Goal: Task Accomplishment & Management: Use online tool/utility

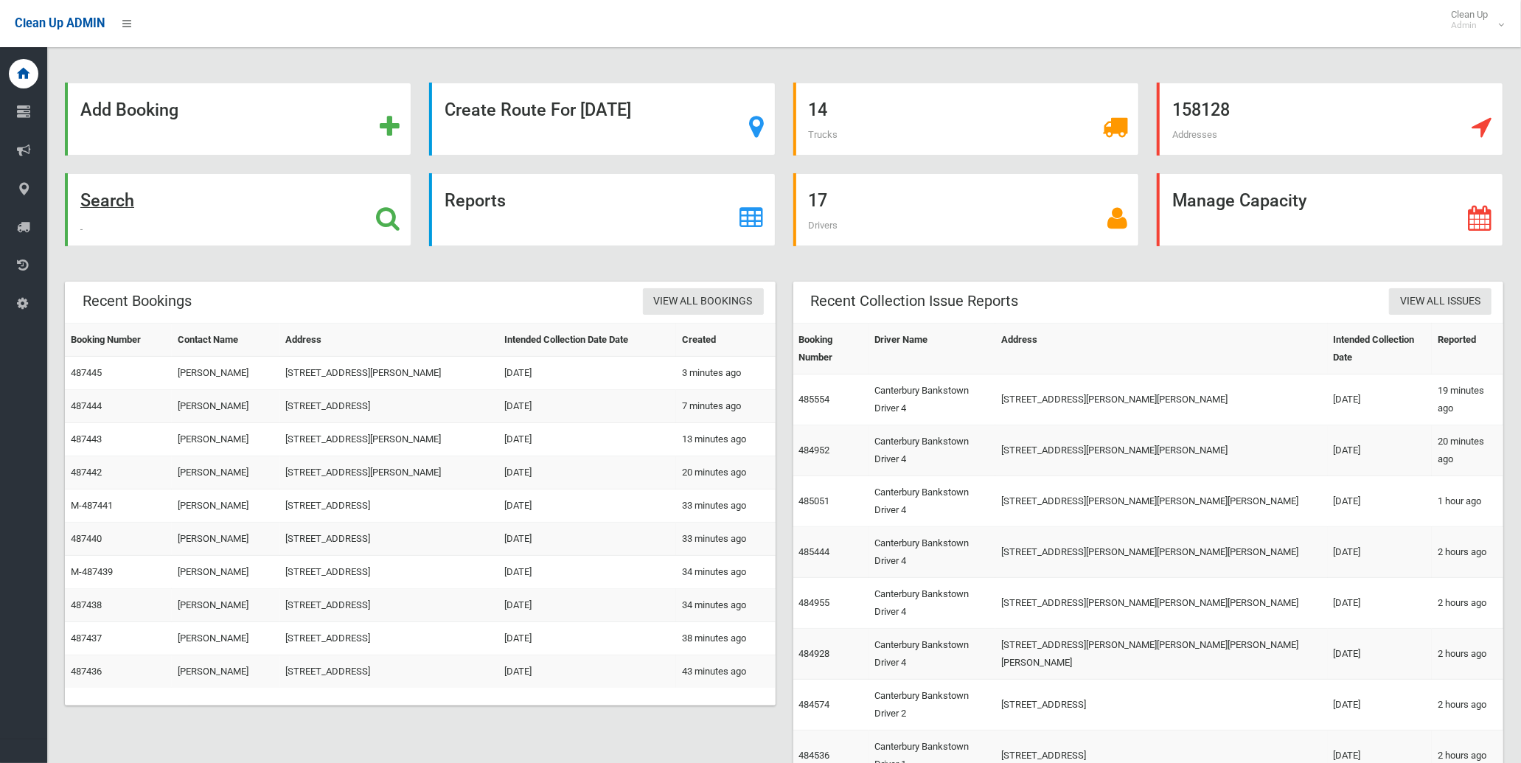
click at [137, 207] on div "Search" at bounding box center [238, 209] width 347 height 73
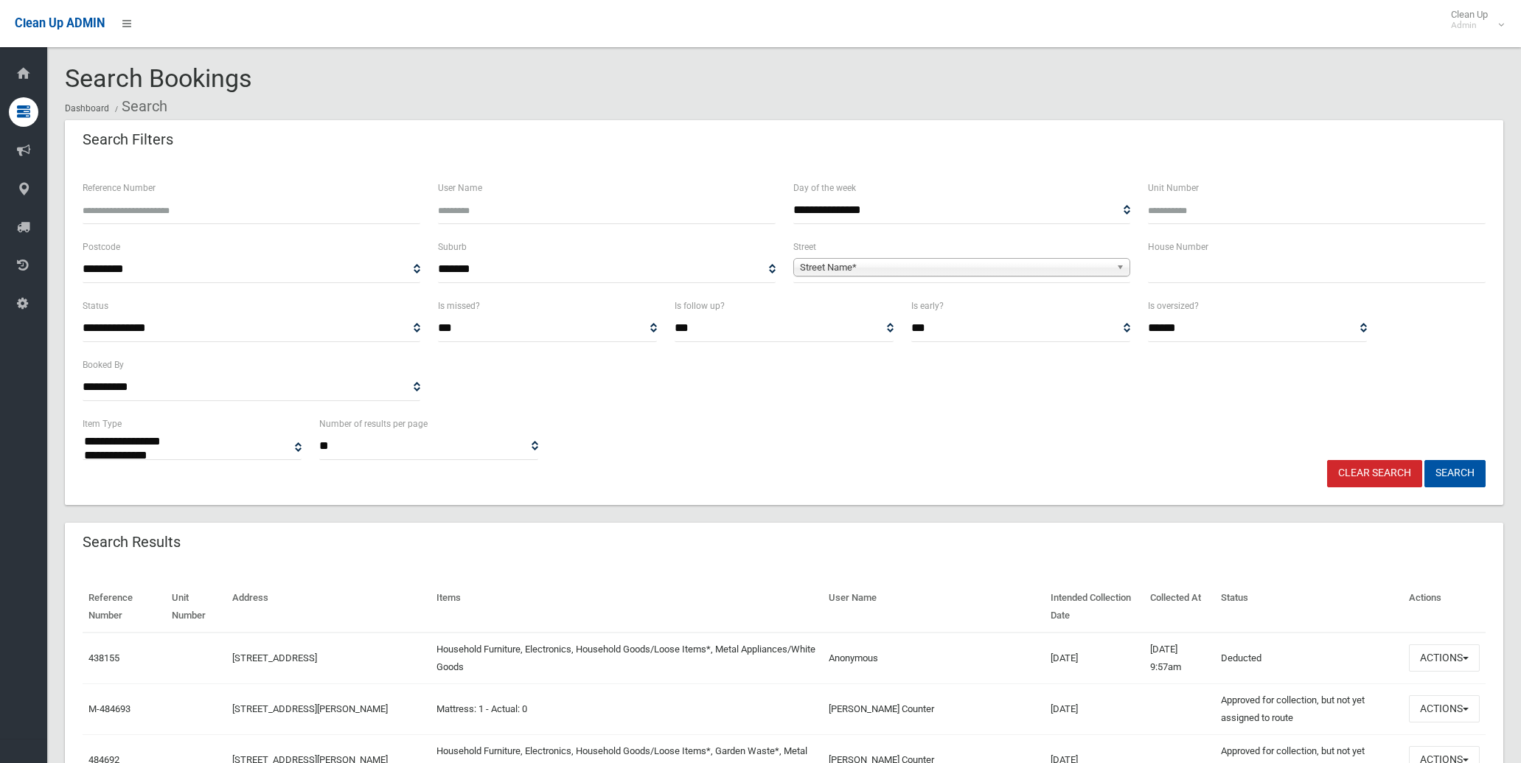
select select
click at [1350, 254] on div "House Number" at bounding box center [1317, 260] width 338 height 45
click at [1343, 257] on input "text" at bounding box center [1317, 269] width 338 height 27
